Goal: Task Accomplishment & Management: Use online tool/utility

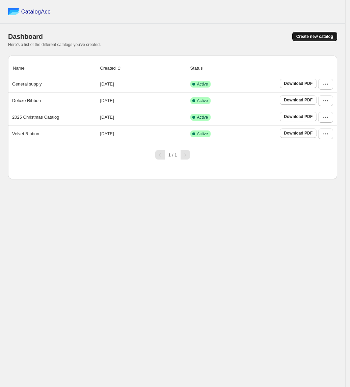
click at [307, 34] on span "Create new catalog" at bounding box center [315, 36] width 37 height 5
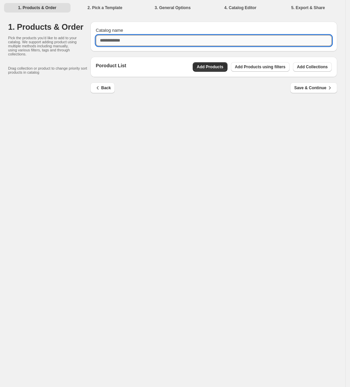
click at [199, 38] on input "Catalog name" at bounding box center [214, 40] width 236 height 11
type input "**********"
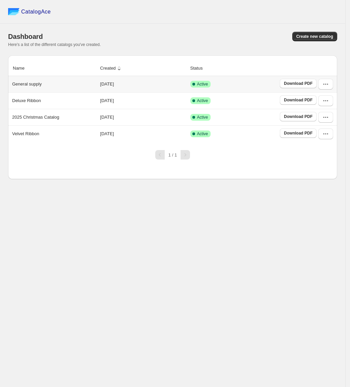
click at [28, 87] on p "General supply" at bounding box center [26, 84] width 29 height 7
click at [322, 82] on button "button" at bounding box center [326, 84] width 15 height 11
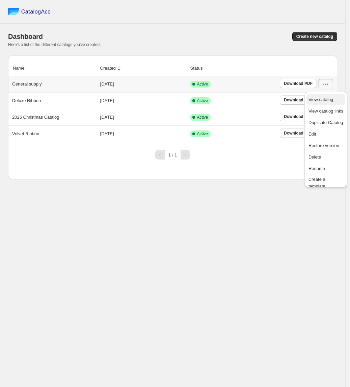
click at [322, 97] on span "View catalog" at bounding box center [321, 99] width 25 height 5
click at [315, 34] on span "Create new catalog" at bounding box center [315, 36] width 37 height 5
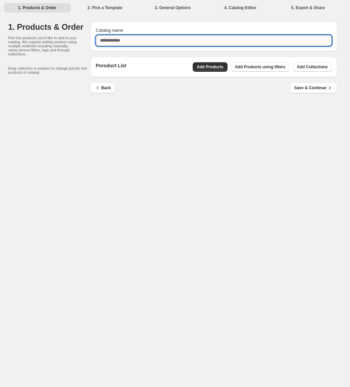
click at [126, 40] on input "Catalog name" at bounding box center [214, 40] width 236 height 11
type input "**********"
click at [219, 66] on span "Add Products" at bounding box center [210, 66] width 27 height 5
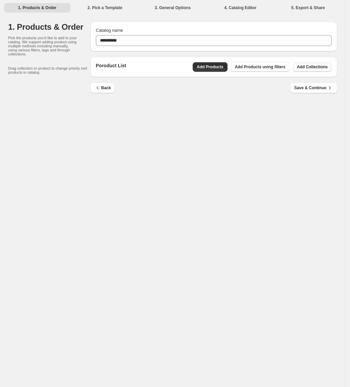
click at [326, 69] on span "Add Collections" at bounding box center [312, 66] width 31 height 5
